Goal: Information Seeking & Learning: Learn about a topic

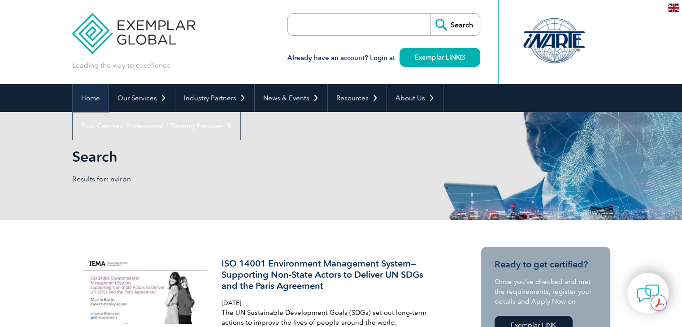
click at [93, 101] on link "Home" at bounding box center [91, 98] width 36 height 28
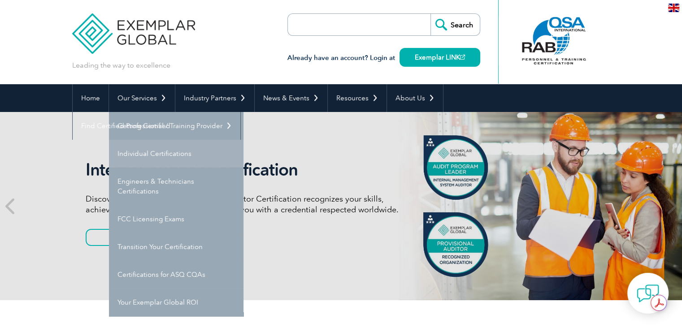
click at [161, 156] on link "Individual Certifications" at bounding box center [176, 154] width 135 height 28
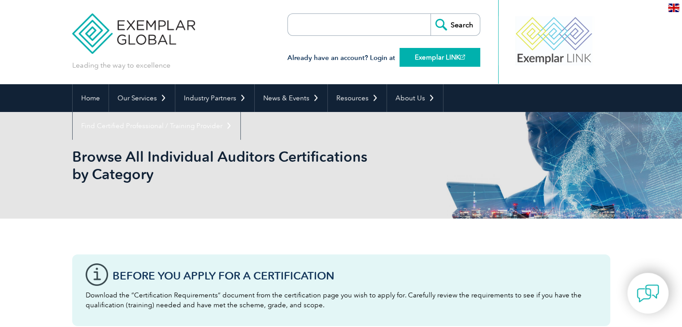
click at [439, 60] on link "Exemplar LINK" at bounding box center [440, 57] width 81 height 19
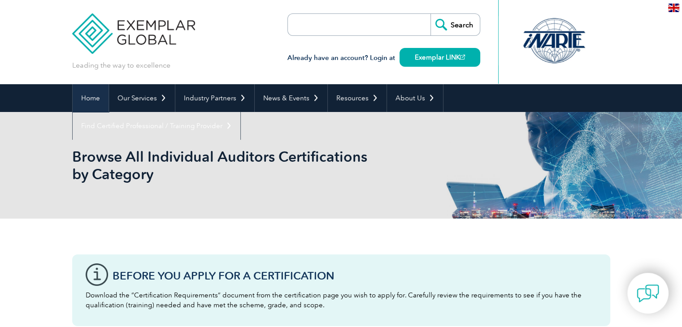
click at [85, 96] on link "Home" at bounding box center [91, 98] width 36 height 28
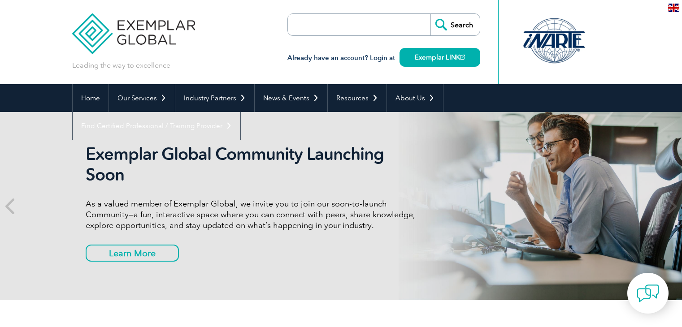
scroll to position [31, 0]
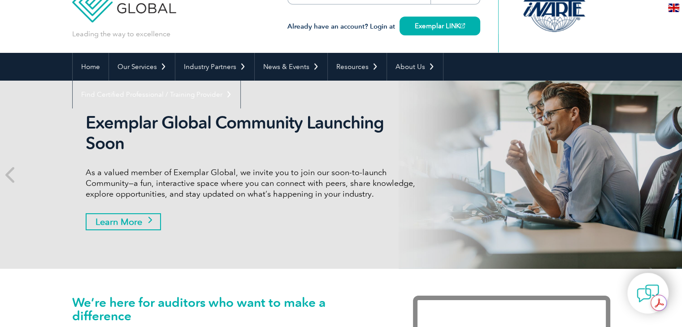
click at [133, 225] on link "Learn More" at bounding box center [123, 221] width 75 height 17
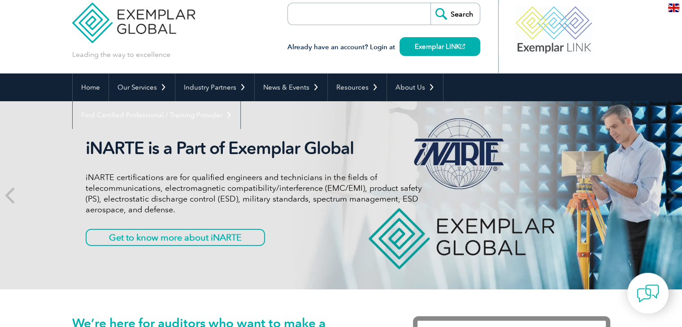
scroll to position [0, 0]
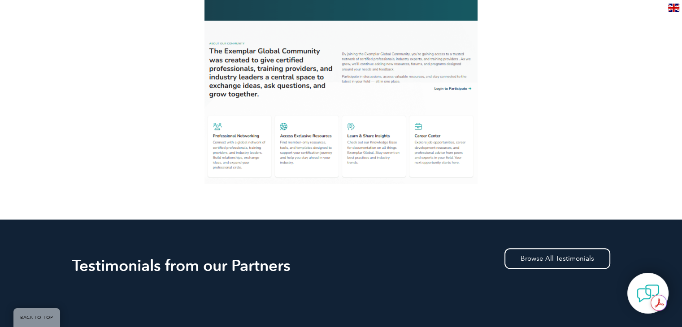
scroll to position [593, 0]
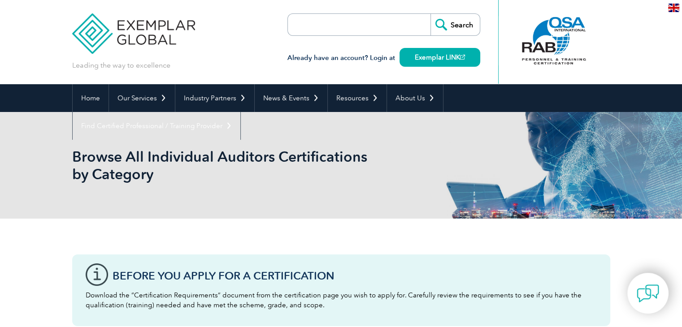
click at [671, 8] on img at bounding box center [673, 8] width 11 height 9
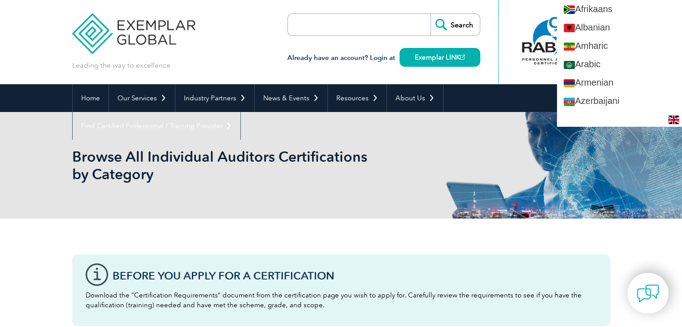
click at [414, 164] on h1 "Browse All Individual Auditors Certifications by Category" at bounding box center [244, 165] width 344 height 35
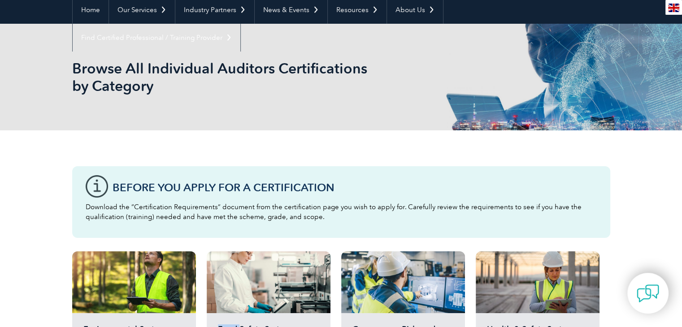
scroll to position [27, 0]
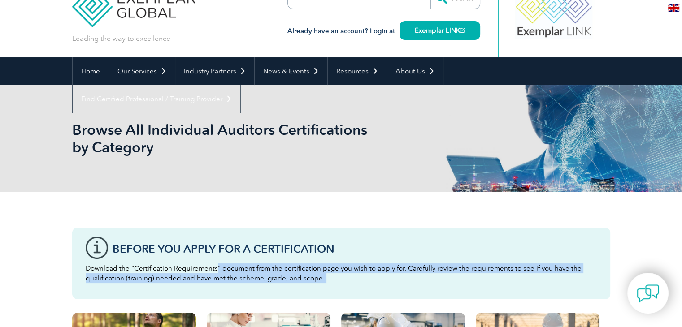
drag, startPoint x: 231, startPoint y: 279, endPoint x: 199, endPoint y: 241, distance: 50.0
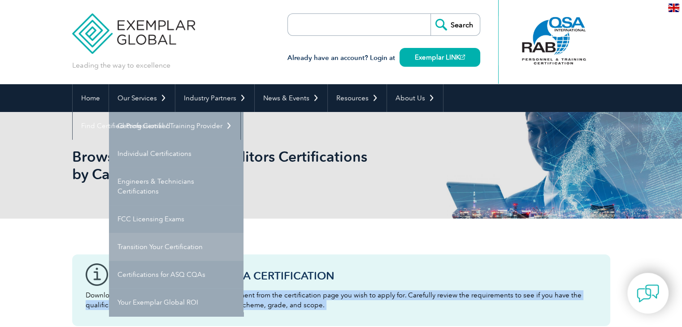
click at [205, 249] on link "Transition Your Certification" at bounding box center [176, 247] width 135 height 28
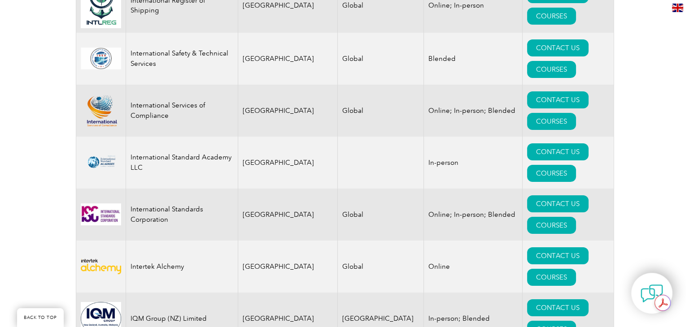
scroll to position [6861, 0]
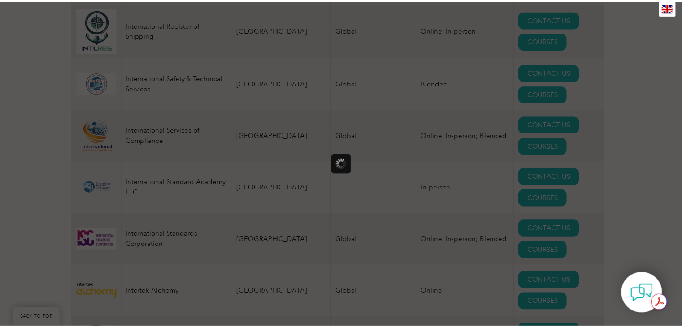
scroll to position [0, 0]
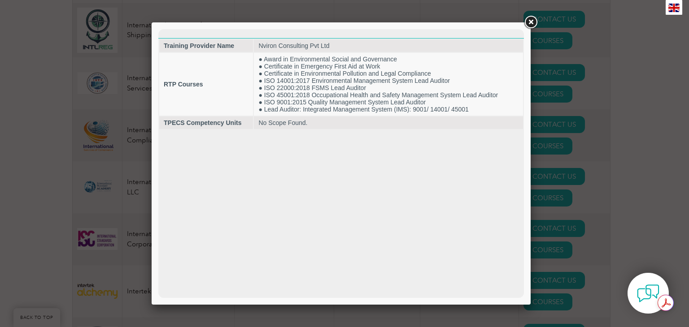
click at [529, 19] on link at bounding box center [530, 22] width 16 height 16
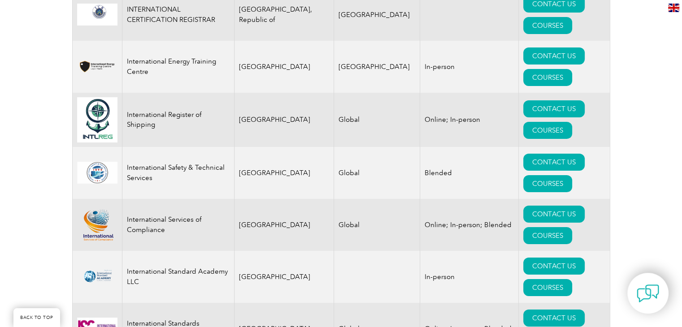
scroll to position [6726, 0]
